Goal: Communication & Community: Answer question/provide support

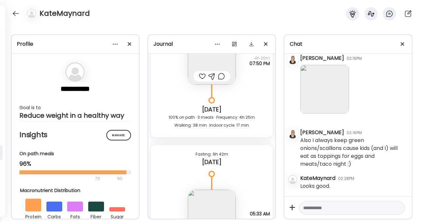
scroll to position [29927, 0]
click at [314, 208] on textarea at bounding box center [346, 208] width 86 height 8
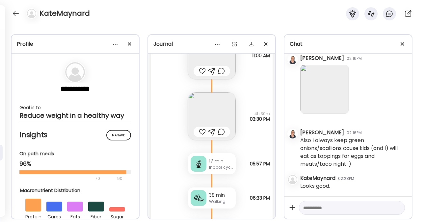
scroll to position [9909, 0]
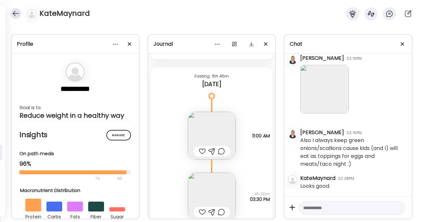
click at [15, 11] on div at bounding box center [16, 13] width 11 height 11
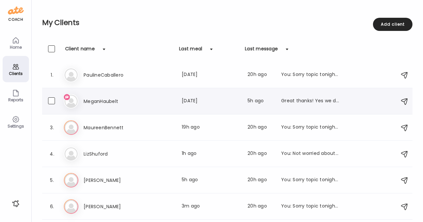
click at [105, 100] on h3 "MeganHaubelt" at bounding box center [113, 101] width 58 height 8
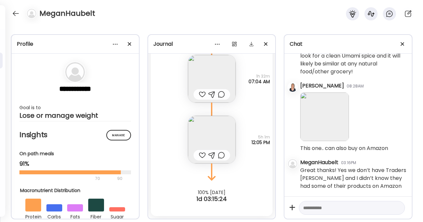
scroll to position [5210, 0]
click at [337, 207] on textarea at bounding box center [346, 208] width 86 height 8
type textarea "*"
type textarea "**********"
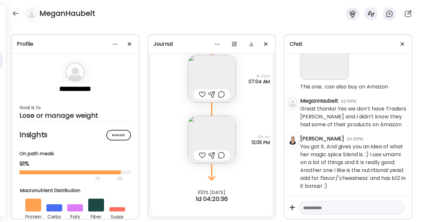
scroll to position [5279, 0]
click at [17, 13] on div at bounding box center [16, 13] width 11 height 11
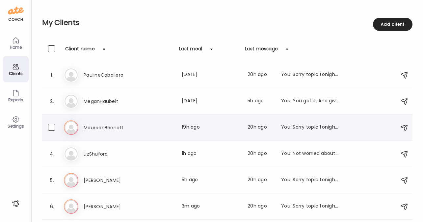
click at [102, 125] on h3 "MaureenBennett" at bounding box center [113, 128] width 58 height 8
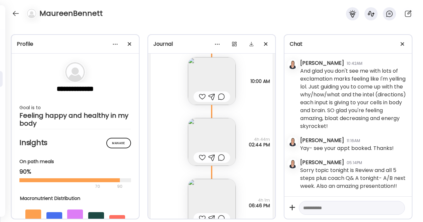
scroll to position [3081, 0]
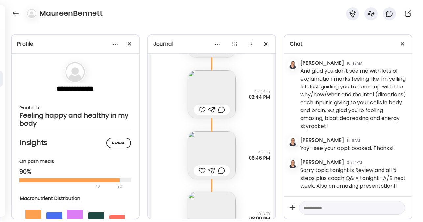
click at [213, 89] on img at bounding box center [212, 94] width 48 height 48
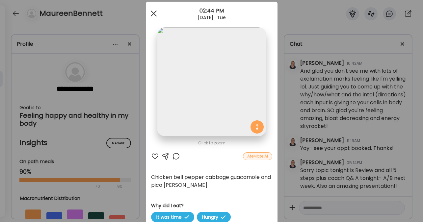
click at [153, 13] on div at bounding box center [153, 13] width 13 height 13
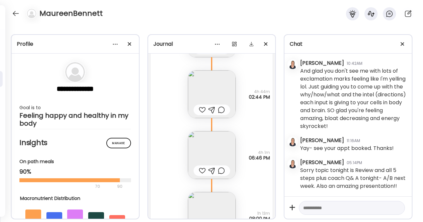
click at [210, 91] on img at bounding box center [212, 94] width 48 height 48
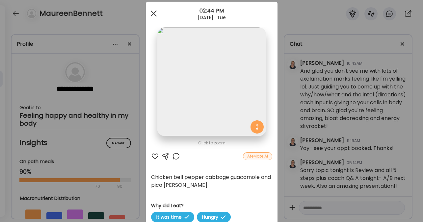
click at [150, 13] on span at bounding box center [153, 14] width 6 height 6
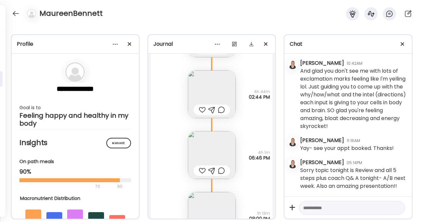
click at [216, 149] on img at bounding box center [212, 155] width 48 height 48
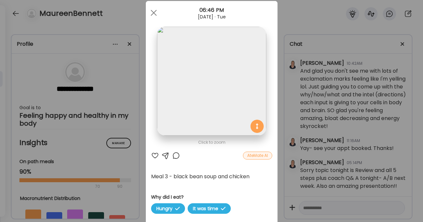
scroll to position [15, 0]
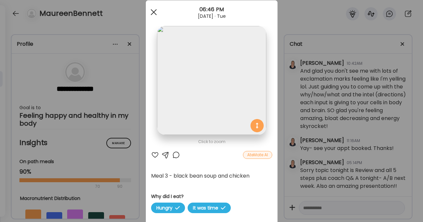
click at [152, 13] on span at bounding box center [153, 12] width 6 height 6
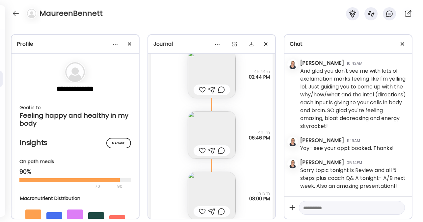
scroll to position [3138, 0]
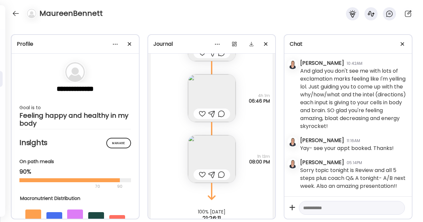
click at [207, 163] on img at bounding box center [212, 159] width 48 height 48
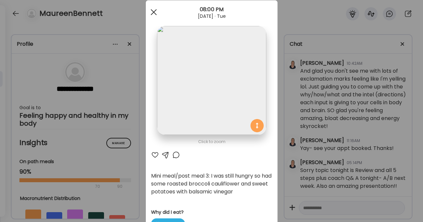
click at [152, 11] on span at bounding box center [153, 12] width 6 height 6
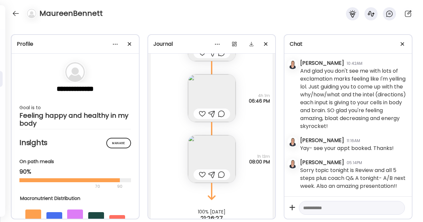
click at [212, 161] on img at bounding box center [212, 159] width 48 height 48
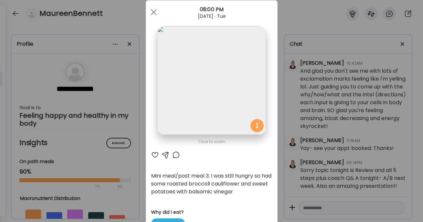
click at [343, 172] on div "Ate Coach Dashboard Wahoo! It’s official Take a moment to set up your Coach Pro…" at bounding box center [211, 111] width 423 height 222
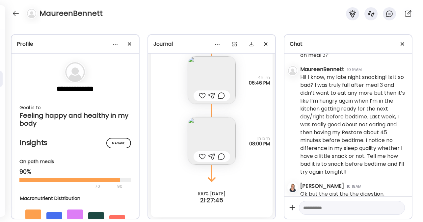
scroll to position [3158, 0]
click at [208, 154] on div at bounding box center [211, 155] width 7 height 8
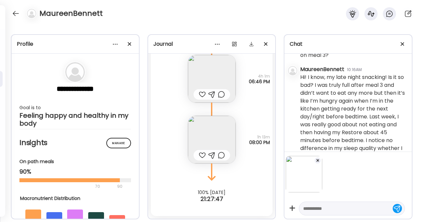
scroll to position [1757, 0]
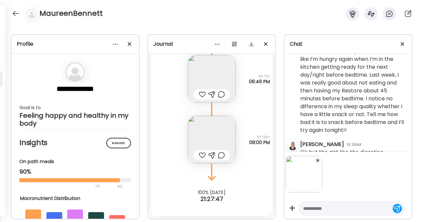
click at [321, 211] on textarea at bounding box center [346, 209] width 86 height 8
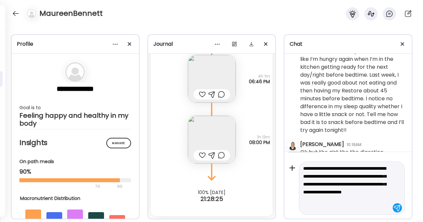
scroll to position [48, 0]
click at [311, 200] on textarea "**********" at bounding box center [346, 184] width 86 height 55
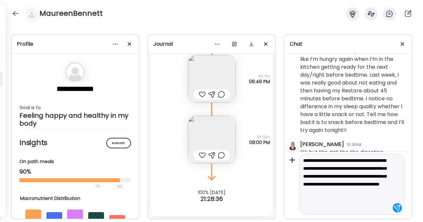
click at [348, 207] on textarea "**********" at bounding box center [346, 184] width 86 height 55
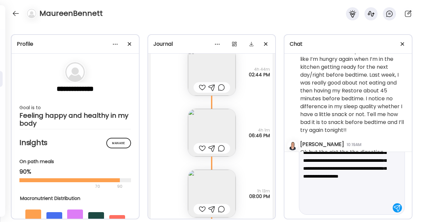
scroll to position [87, 0]
type textarea "**********"
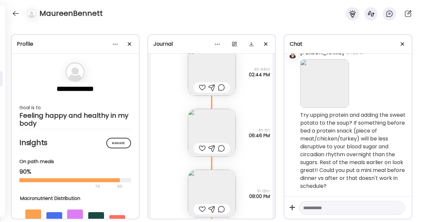
scroll to position [2796, 0]
click at [17, 13] on div at bounding box center [16, 13] width 11 height 11
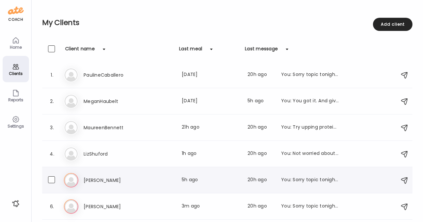
click at [101, 174] on div "[PERSON_NAME] Last meal: 5h ago Last message: 20h ago You: Sorry topic tonight …" at bounding box center [228, 180] width 329 height 14
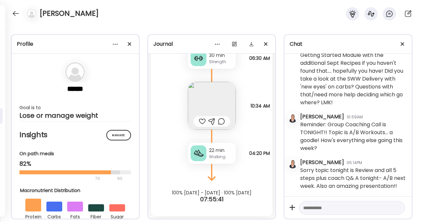
scroll to position [6866, 0]
click at [313, 208] on textarea at bounding box center [346, 208] width 86 height 8
type textarea "*"
click at [17, 14] on div at bounding box center [16, 13] width 11 height 11
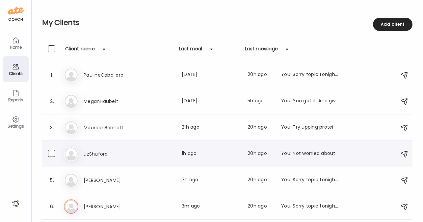
click at [100, 154] on h3 "LizShuford" at bounding box center [113, 154] width 58 height 8
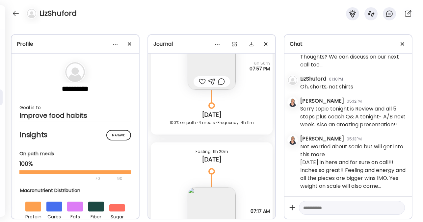
scroll to position [3308, 0]
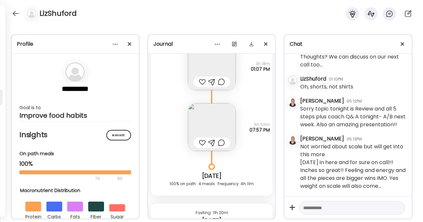
click at [323, 207] on textarea at bounding box center [346, 208] width 86 height 8
type textarea "**********"
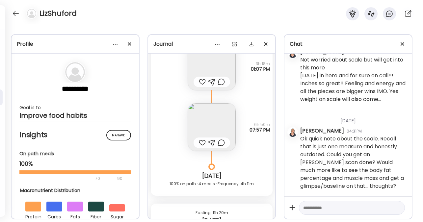
scroll to position [4657, 0]
click at [15, 13] on div at bounding box center [16, 13] width 11 height 11
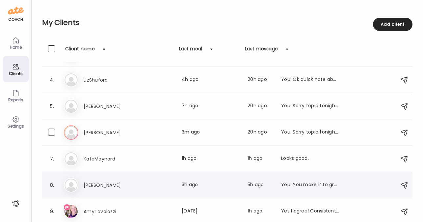
scroll to position [76, 0]
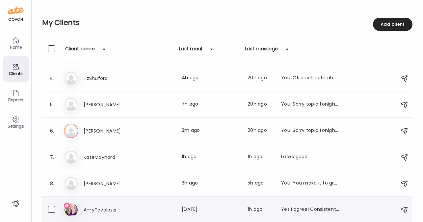
click at [107, 211] on h3 "AmyTavalozzi" at bounding box center [113, 210] width 58 height 8
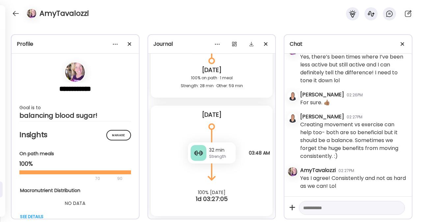
scroll to position [6537, 0]
click at [319, 208] on textarea at bounding box center [346, 208] width 86 height 8
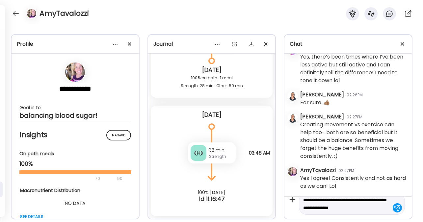
scroll to position [15, 0]
type textarea "**********"
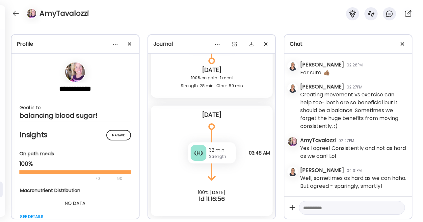
scroll to position [6645, 0]
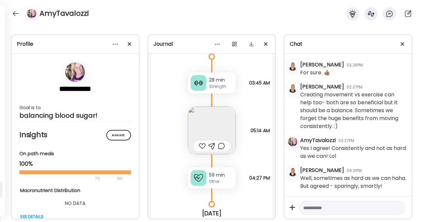
click at [311, 208] on textarea at bounding box center [346, 208] width 86 height 8
type textarea "**********"
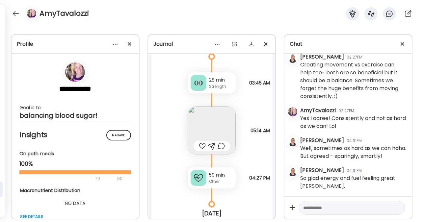
scroll to position [6597, 0]
click at [17, 14] on div at bounding box center [16, 13] width 11 height 11
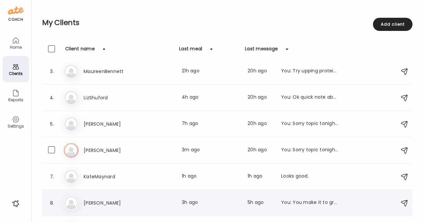
scroll to position [76, 0]
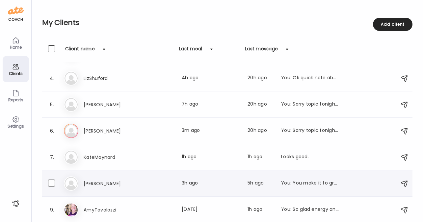
click at [98, 185] on h3 "[PERSON_NAME]" at bounding box center [113, 184] width 58 height 8
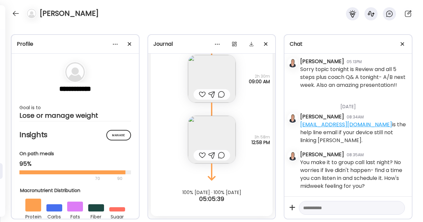
scroll to position [4165, 0]
click at [207, 138] on img at bounding box center [212, 140] width 48 height 48
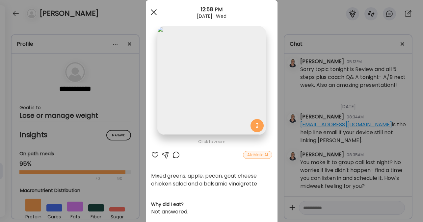
click at [153, 13] on div at bounding box center [153, 12] width 13 height 13
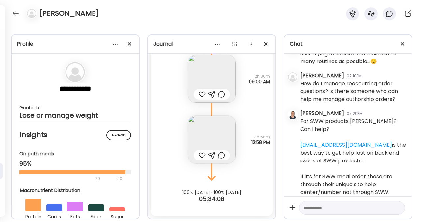
scroll to position [1718, 0]
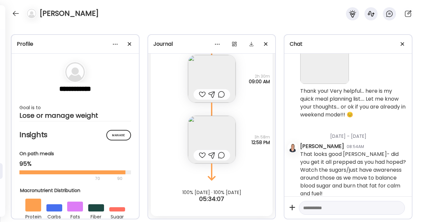
click at [208, 79] on img at bounding box center [212, 79] width 48 height 48
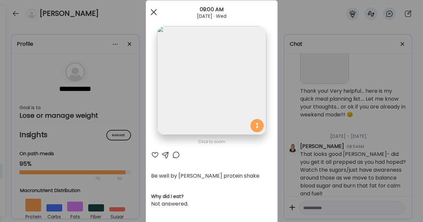
click at [152, 13] on div at bounding box center [153, 12] width 13 height 13
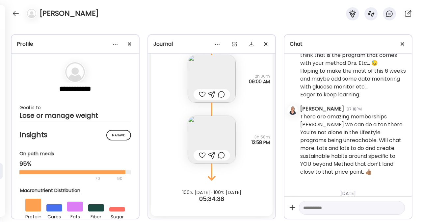
scroll to position [3478, 0]
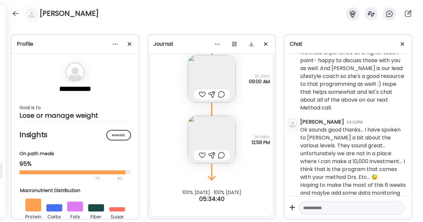
click at [333, 208] on textarea at bounding box center [346, 208] width 86 height 8
type textarea "**********"
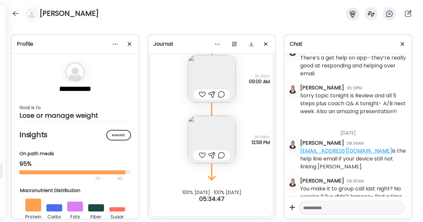
scroll to position [4196, 0]
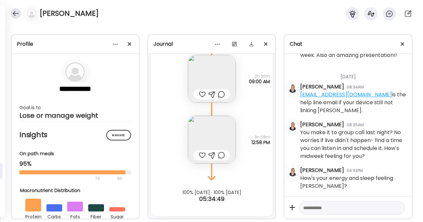
click at [17, 12] on div at bounding box center [16, 13] width 11 height 11
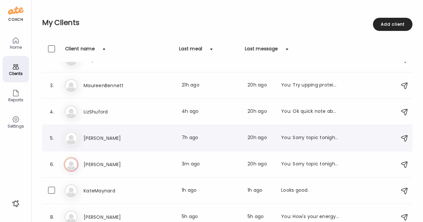
scroll to position [76, 0]
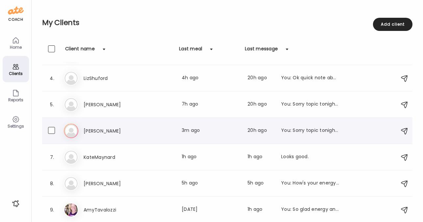
click at [101, 129] on h3 "[PERSON_NAME]" at bounding box center [113, 131] width 58 height 8
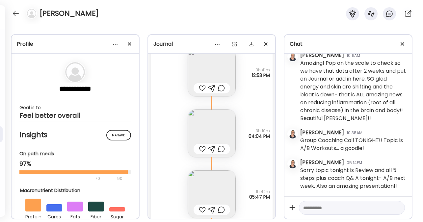
scroll to position [5729, 0]
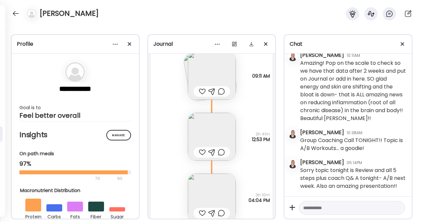
click at [213, 129] on img at bounding box center [212, 137] width 48 height 48
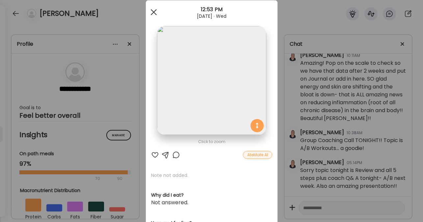
click at [148, 11] on div at bounding box center [153, 12] width 13 height 13
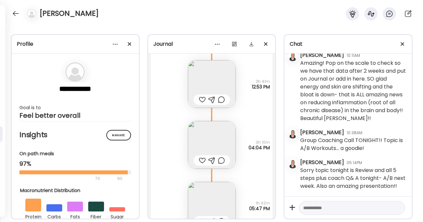
scroll to position [5848, 0]
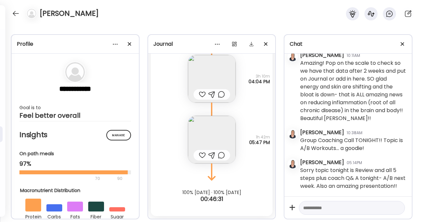
click at [211, 74] on img at bounding box center [212, 79] width 48 height 48
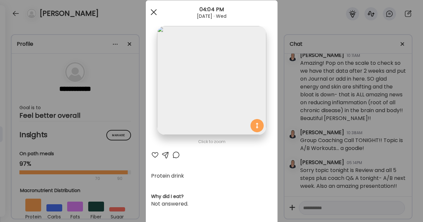
click at [151, 13] on div at bounding box center [153, 12] width 13 height 13
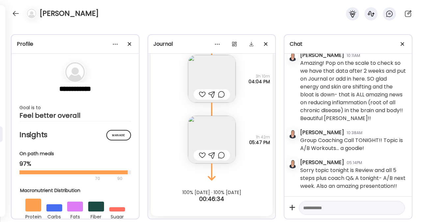
click at [209, 129] on img at bounding box center [212, 140] width 48 height 48
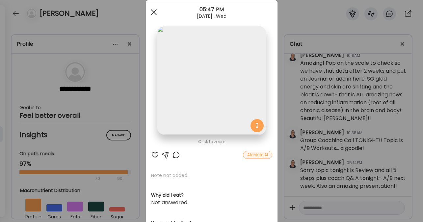
click at [152, 12] on span at bounding box center [153, 12] width 6 height 6
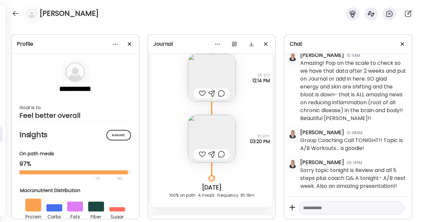
scroll to position [5487, 0]
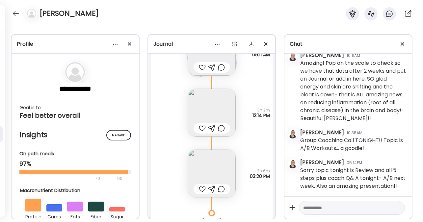
click at [213, 171] on img at bounding box center [212, 174] width 48 height 48
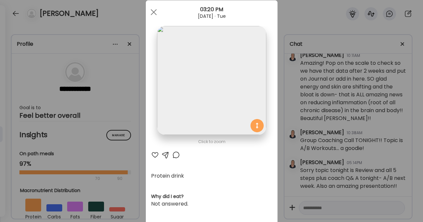
click at [161, 155] on div at bounding box center [165, 155] width 8 height 8
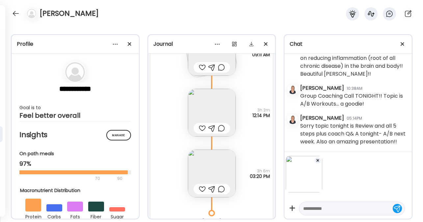
scroll to position [2185, 0]
click at [321, 206] on textarea at bounding box center [346, 209] width 86 height 8
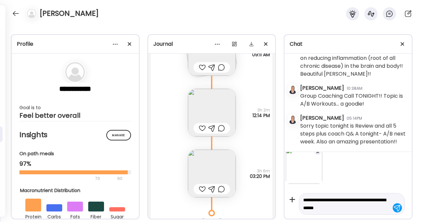
type textarea "**********"
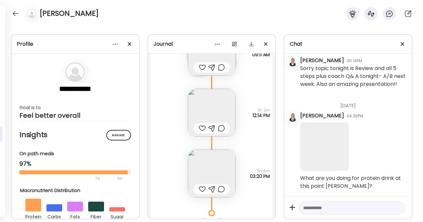
scroll to position [2245, 0]
click at [18, 16] on div at bounding box center [16, 13] width 11 height 11
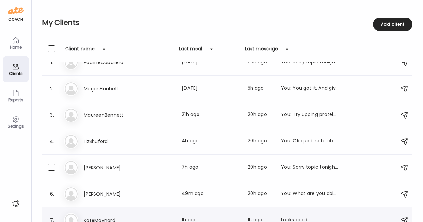
scroll to position [0, 0]
